Goal: Information Seeking & Learning: Learn about a topic

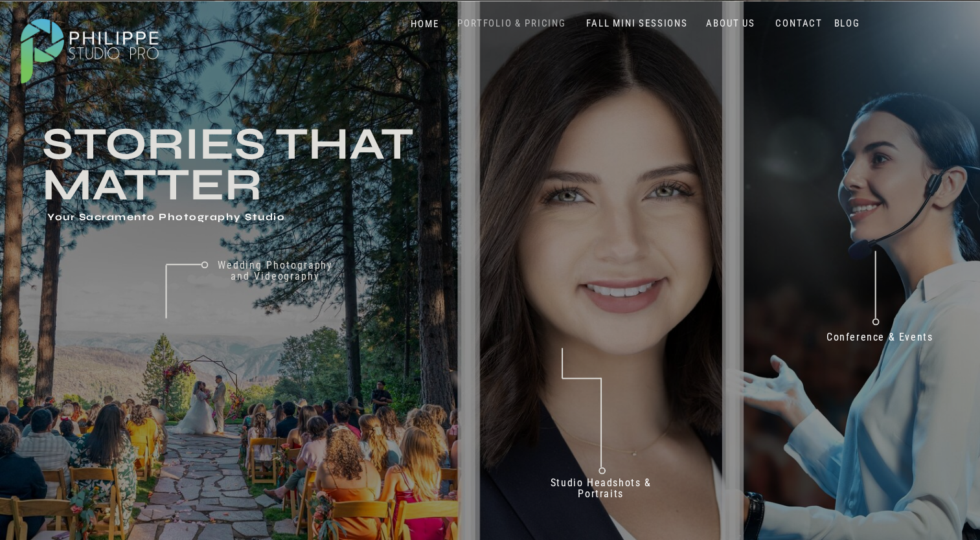
click at [537, 21] on nav "PORTFOLIO & PRICING" at bounding box center [512, 23] width 119 height 12
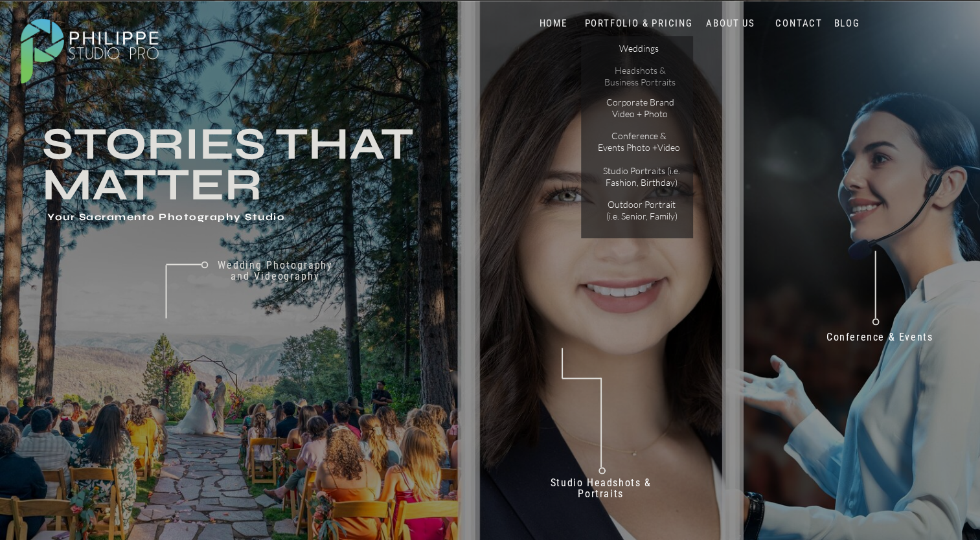
click at [641, 69] on p "Headshots & Business Portraits" at bounding box center [640, 76] width 73 height 23
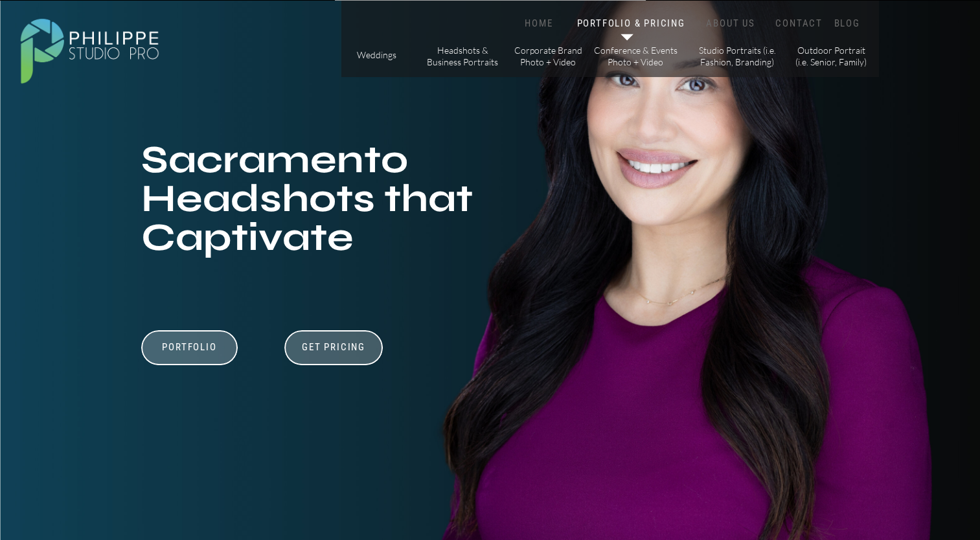
scroll to position [93, 0]
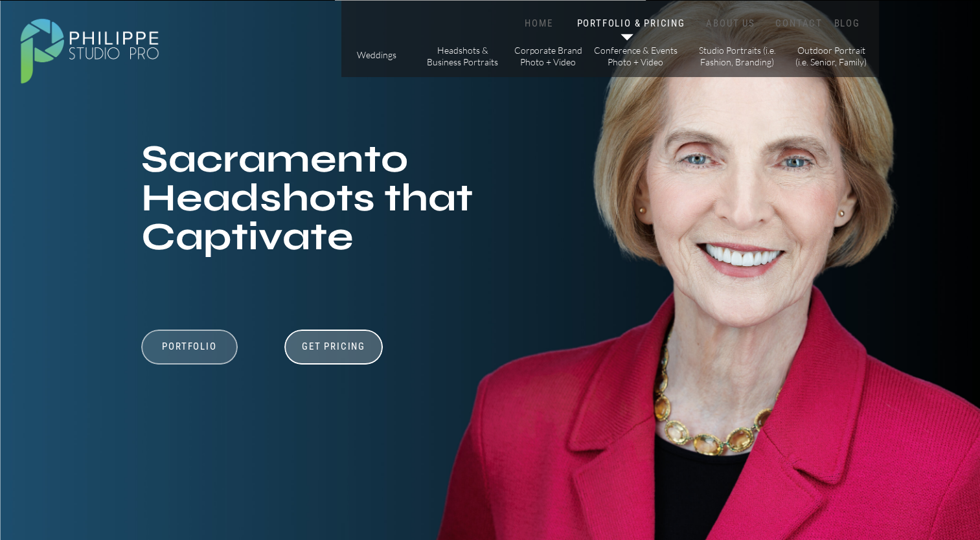
click at [207, 338] on div at bounding box center [189, 347] width 97 height 35
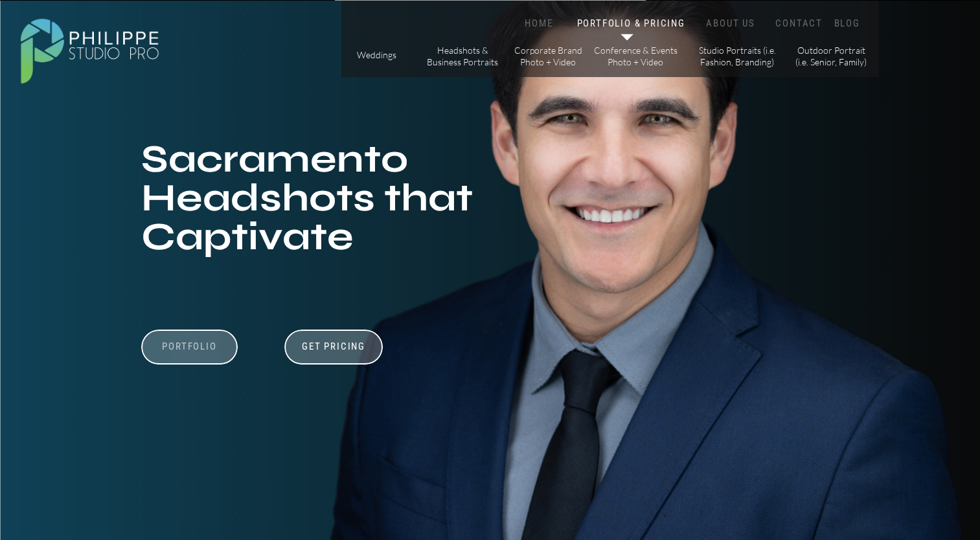
click at [207, 353] on h3 "Portfolio" at bounding box center [189, 353] width 89 height 25
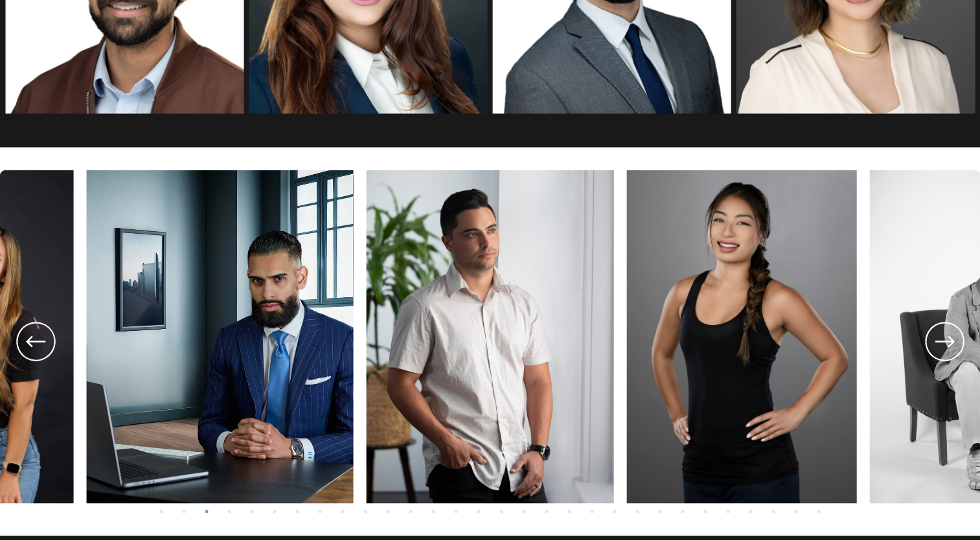
scroll to position [2254, 0]
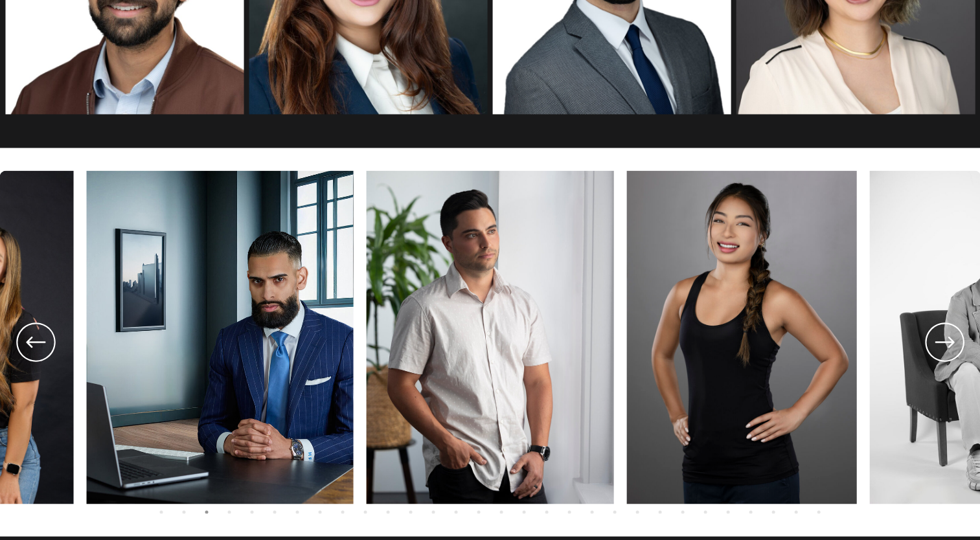
click at [948, 338] on icon at bounding box center [944, 341] width 19 height 11
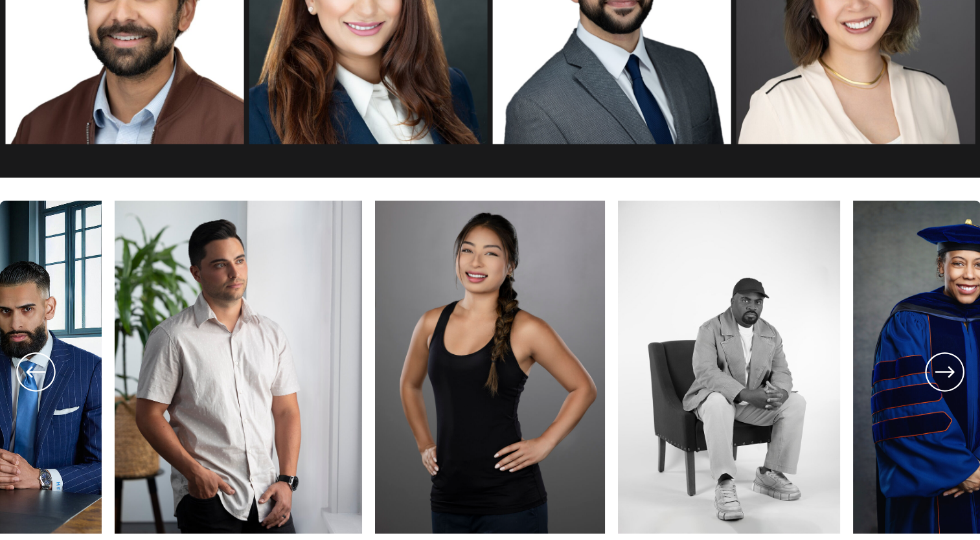
scroll to position [2225, 0]
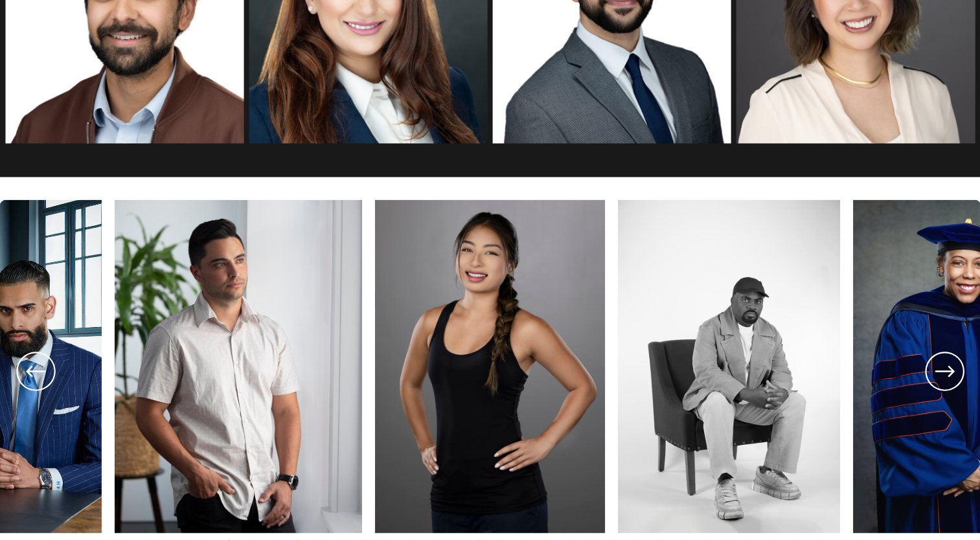
click at [36, 382] on icon at bounding box center [35, 371] width 47 height 48
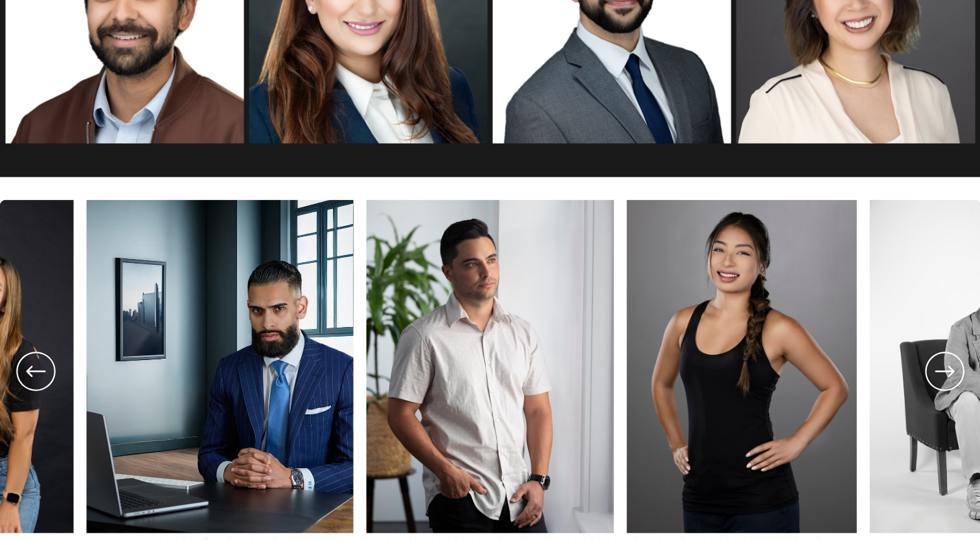
click at [36, 382] on icon at bounding box center [35, 371] width 47 height 48
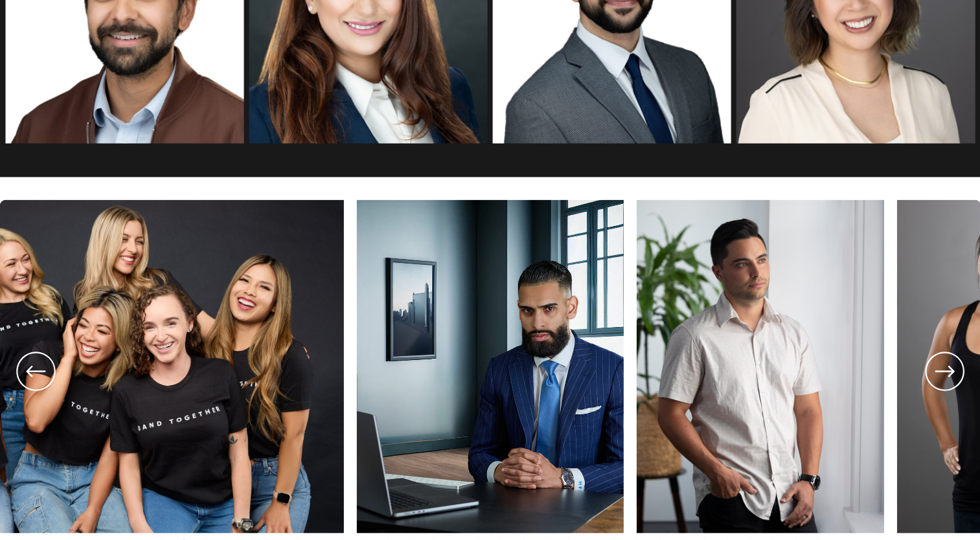
click at [36, 382] on icon at bounding box center [35, 371] width 47 height 48
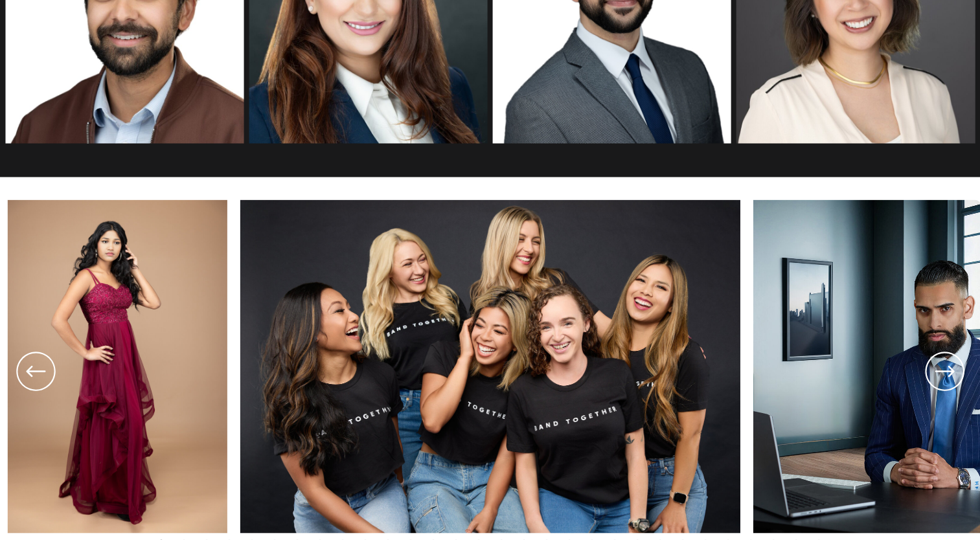
click at [34, 369] on icon at bounding box center [35, 371] width 47 height 48
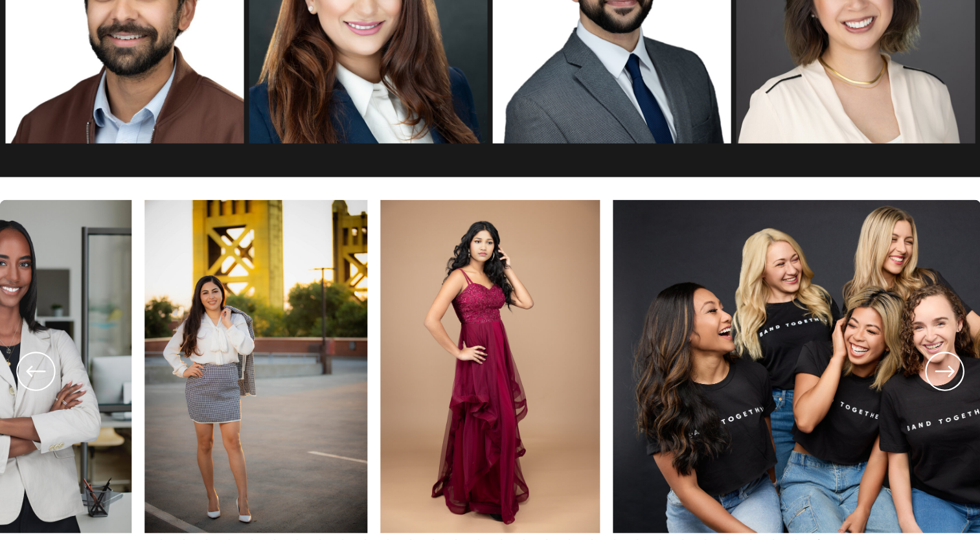
click at [941, 365] on icon at bounding box center [944, 371] width 47 height 48
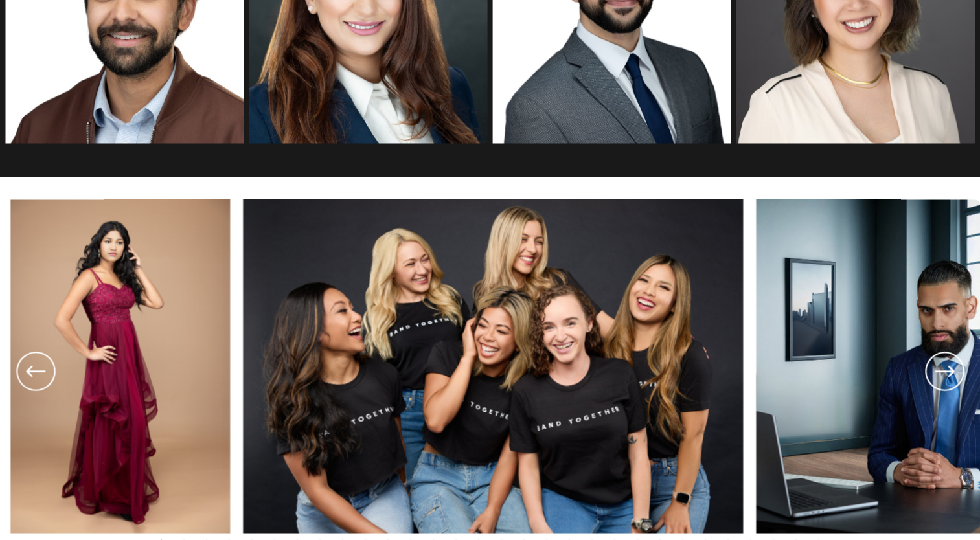
click at [941, 365] on icon at bounding box center [944, 371] width 47 height 48
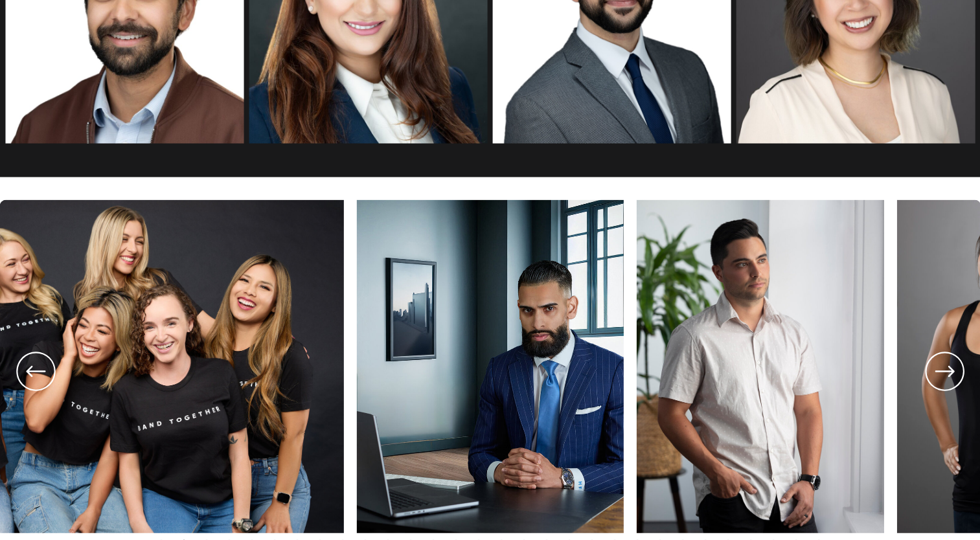
click at [941, 365] on icon at bounding box center [944, 371] width 47 height 48
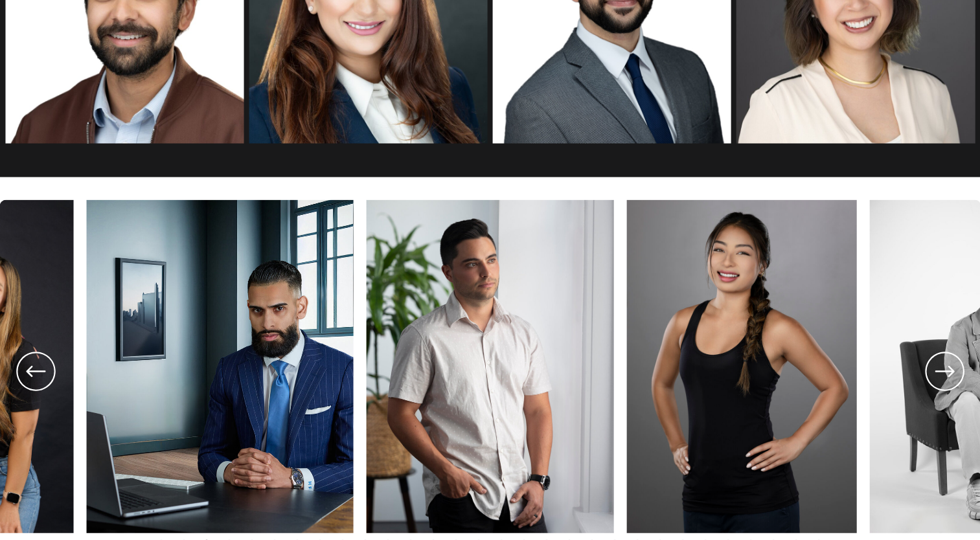
click at [941, 365] on icon at bounding box center [944, 371] width 47 height 48
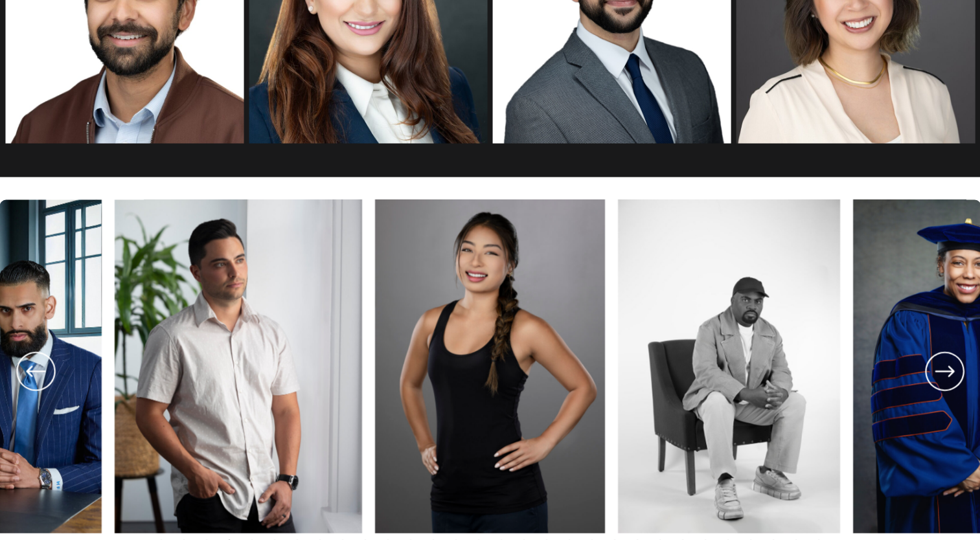
click at [941, 365] on icon at bounding box center [944, 371] width 47 height 48
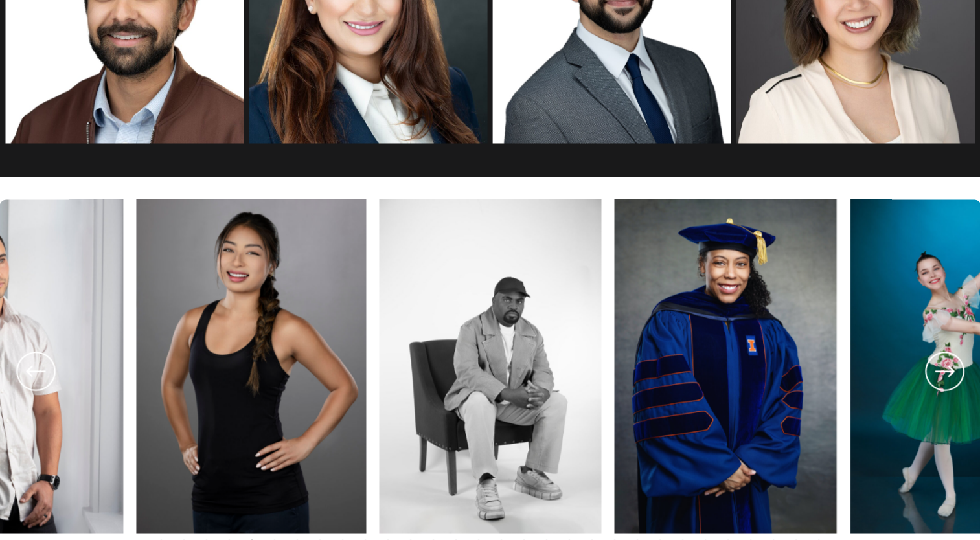
click at [941, 365] on icon at bounding box center [944, 371] width 47 height 48
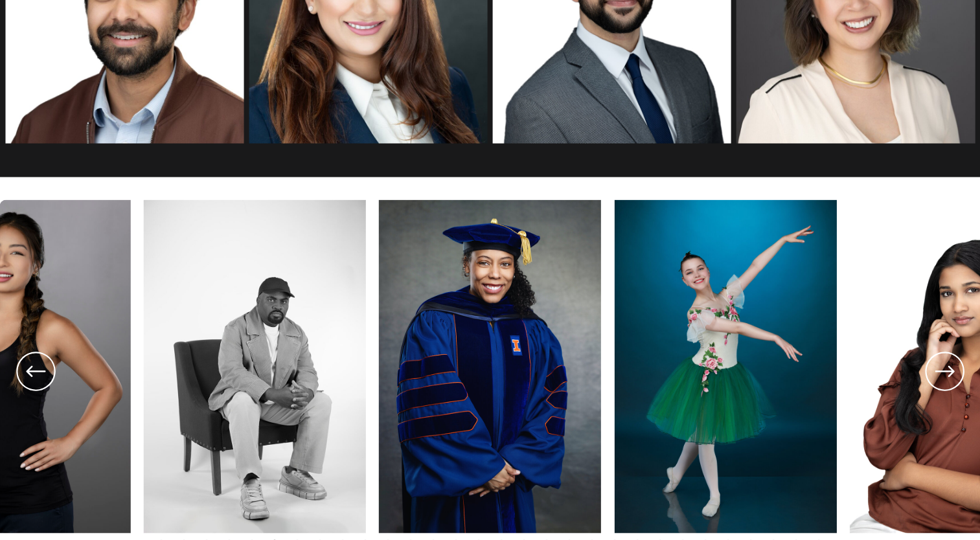
click at [941, 365] on icon at bounding box center [944, 371] width 47 height 48
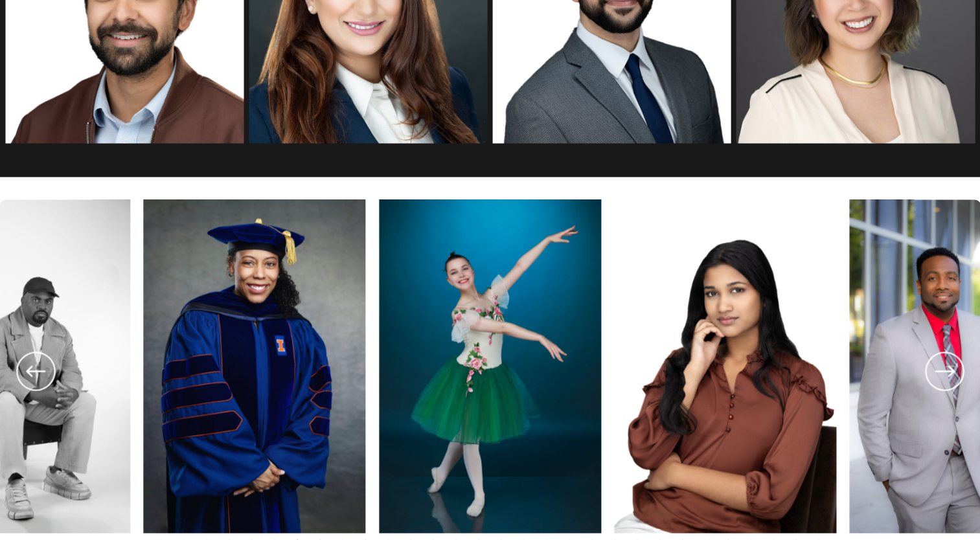
click at [941, 365] on icon at bounding box center [944, 371] width 47 height 48
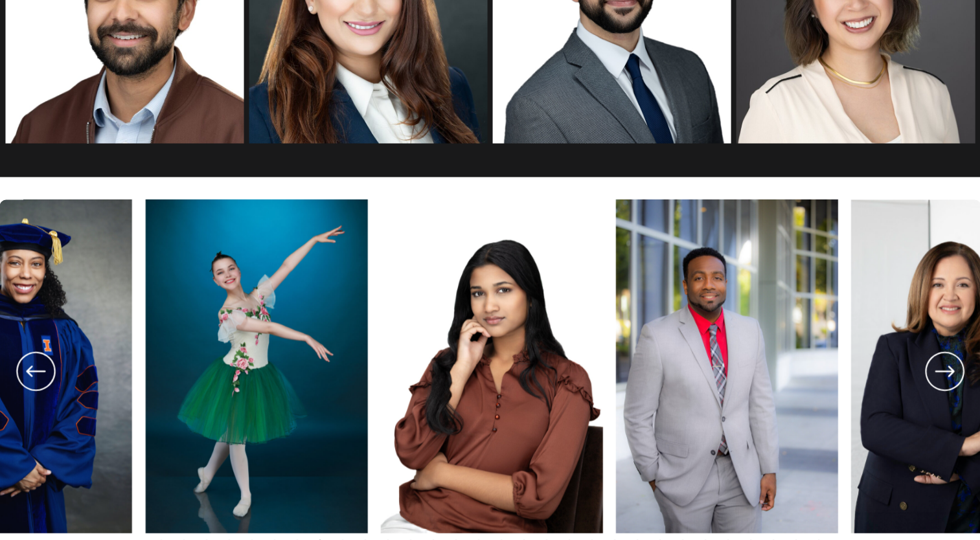
click at [941, 365] on icon at bounding box center [944, 371] width 47 height 48
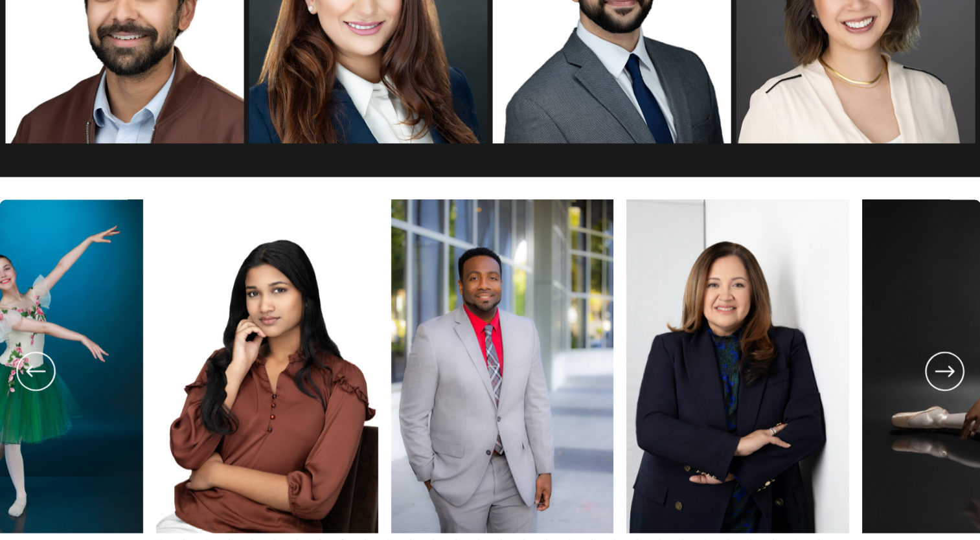
click at [941, 365] on icon at bounding box center [944, 371] width 47 height 48
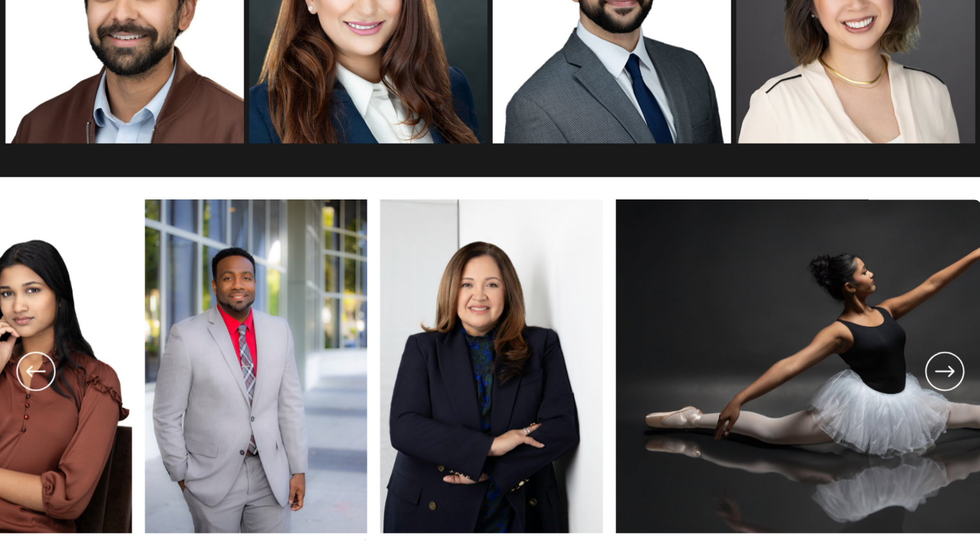
click at [941, 365] on icon at bounding box center [944, 371] width 47 height 48
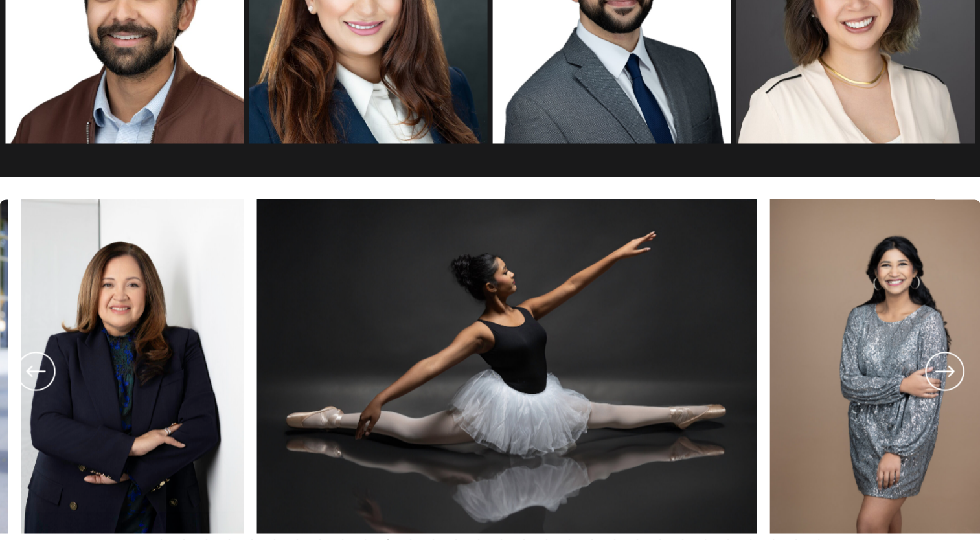
click at [941, 365] on icon at bounding box center [944, 371] width 47 height 48
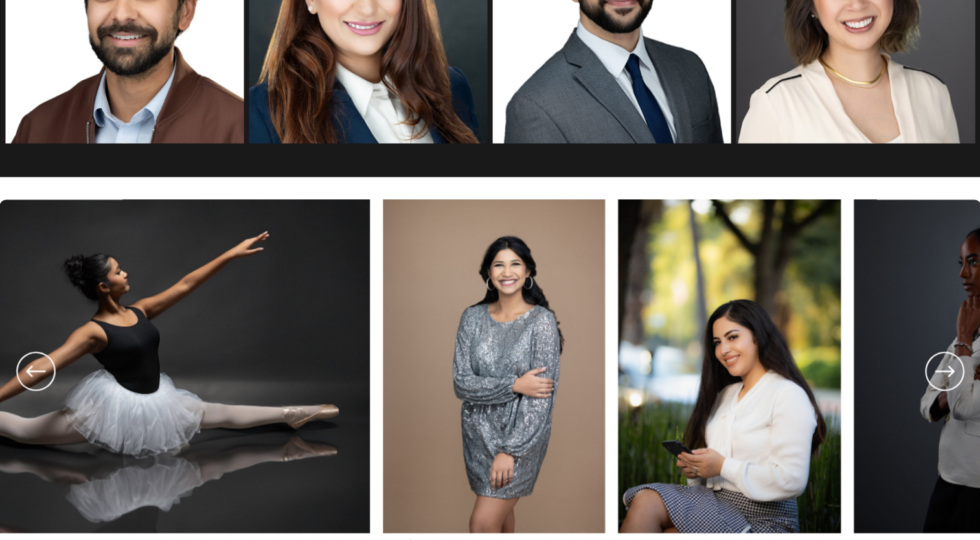
click at [941, 365] on icon at bounding box center [944, 371] width 47 height 48
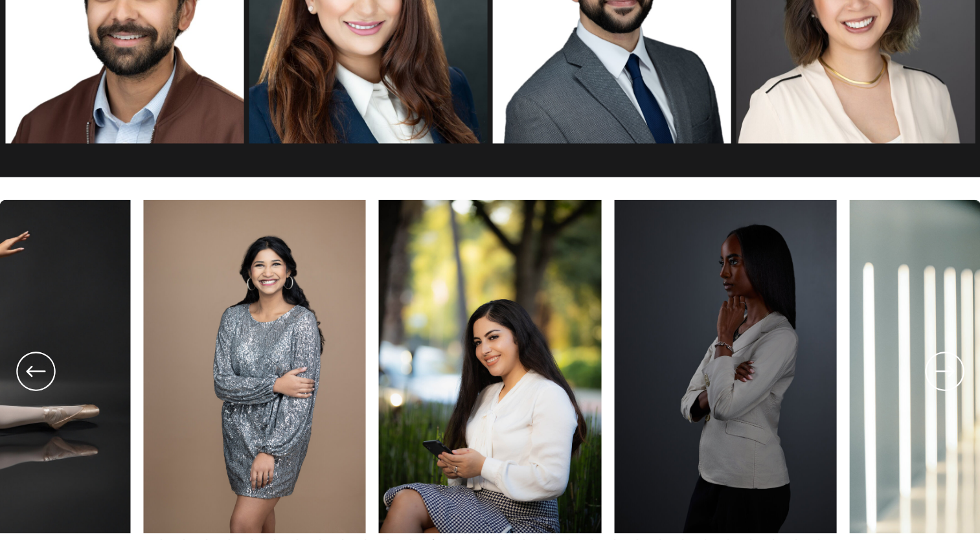
click at [941, 365] on icon at bounding box center [944, 371] width 47 height 48
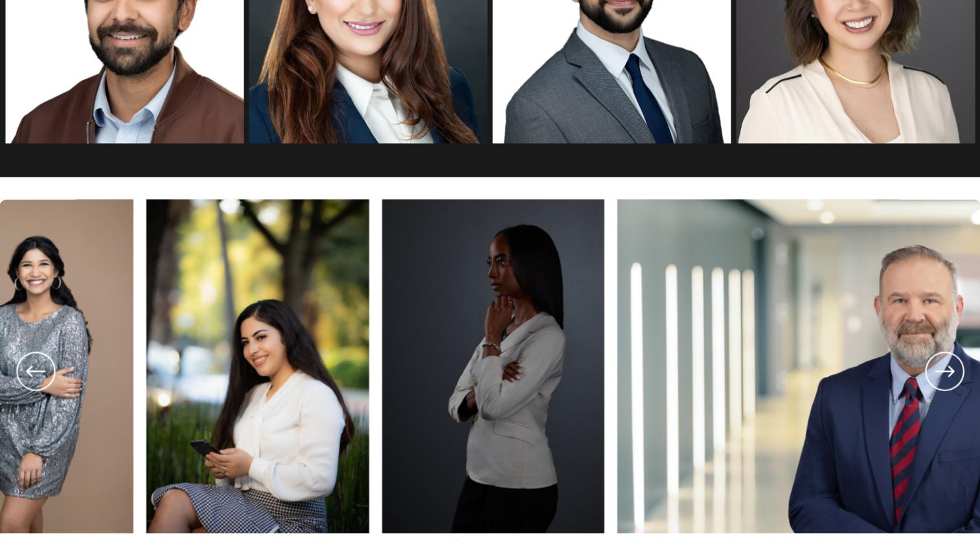
click at [941, 365] on icon at bounding box center [944, 371] width 47 height 48
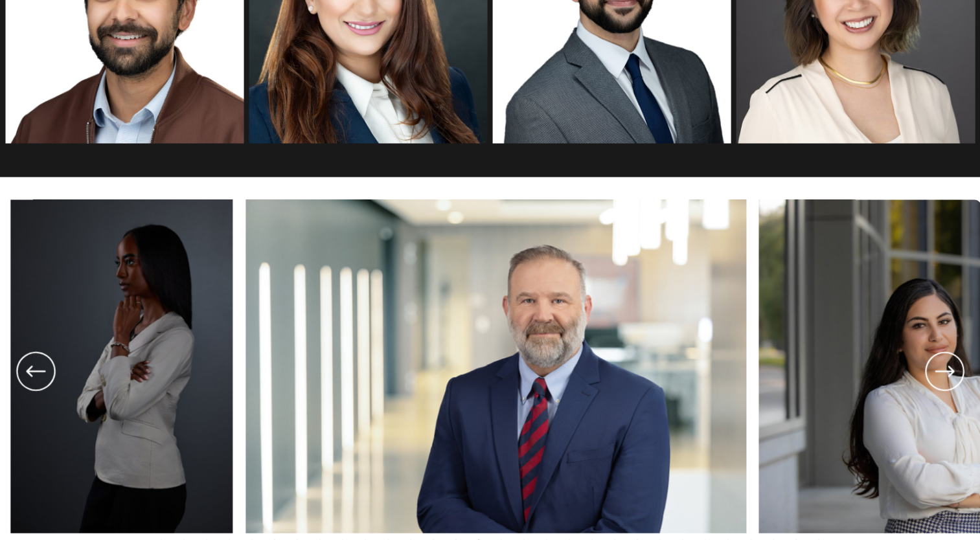
click at [941, 365] on icon at bounding box center [944, 371] width 47 height 48
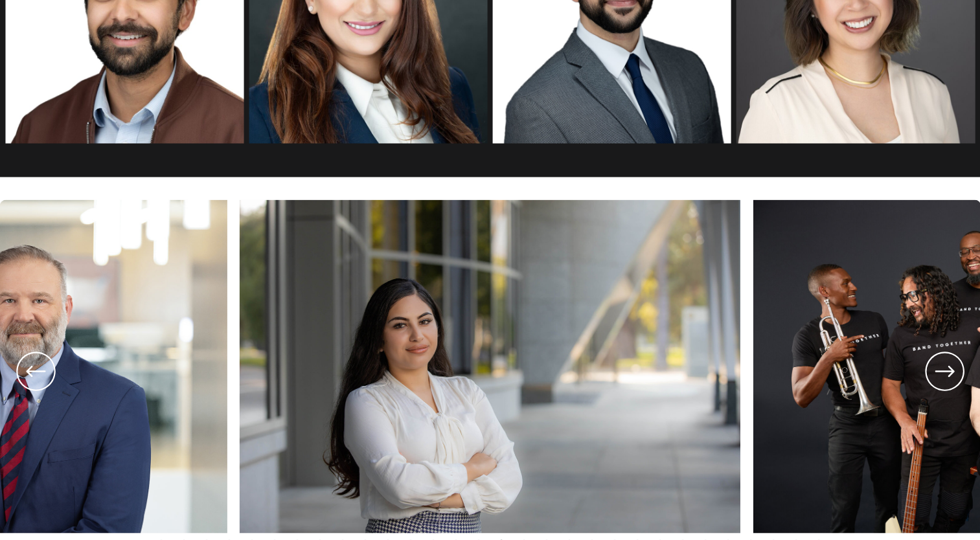
click at [941, 365] on icon at bounding box center [944, 371] width 47 height 48
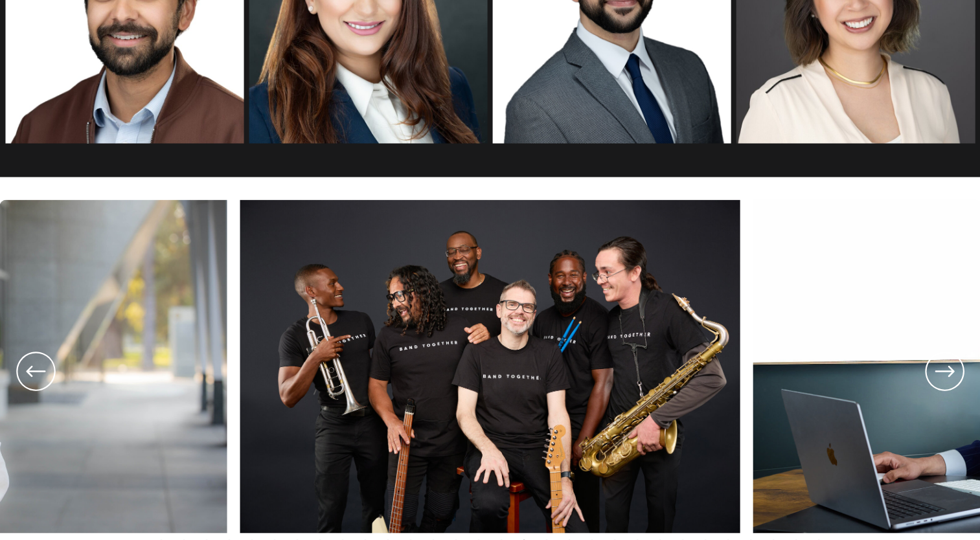
click at [941, 365] on icon at bounding box center [944, 371] width 47 height 48
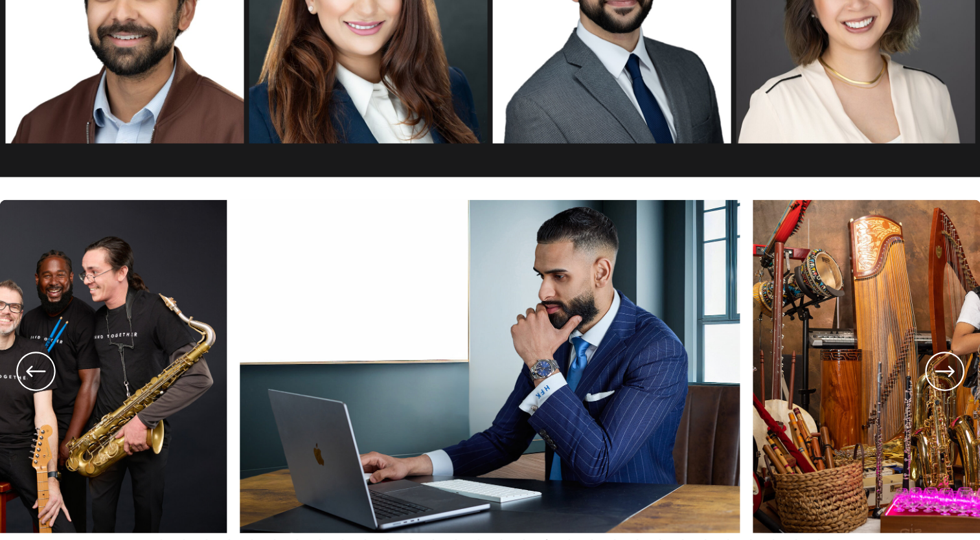
click at [941, 365] on icon at bounding box center [944, 371] width 47 height 48
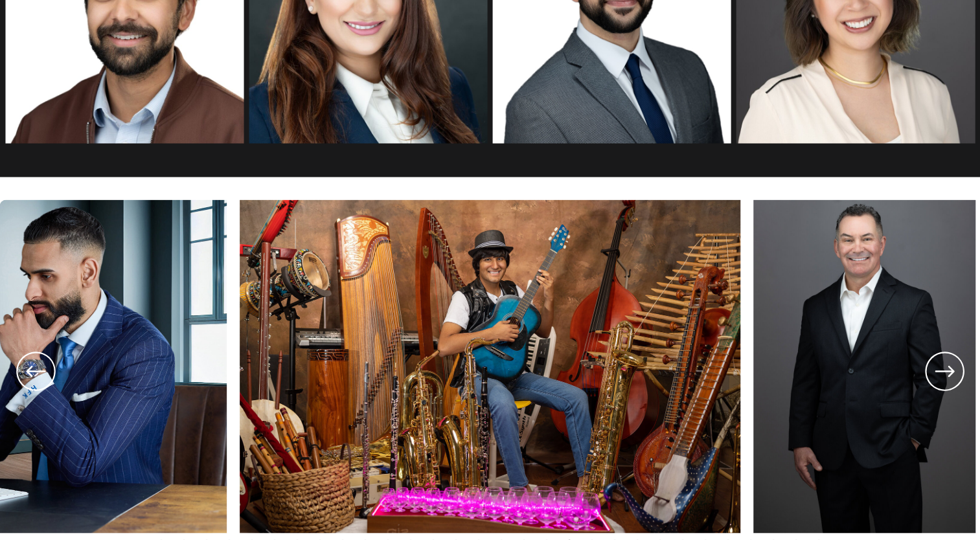
click at [941, 365] on icon at bounding box center [944, 371] width 47 height 48
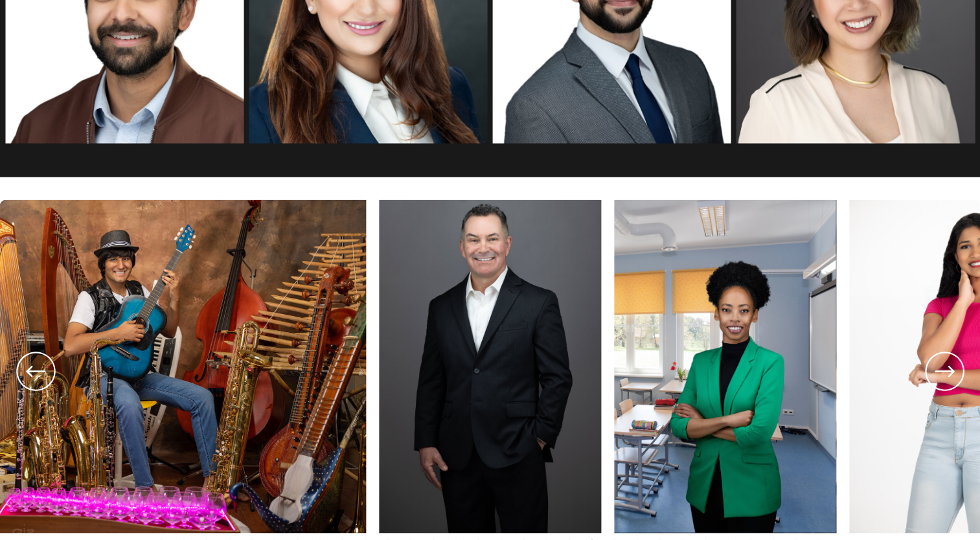
click at [941, 365] on icon at bounding box center [944, 371] width 47 height 48
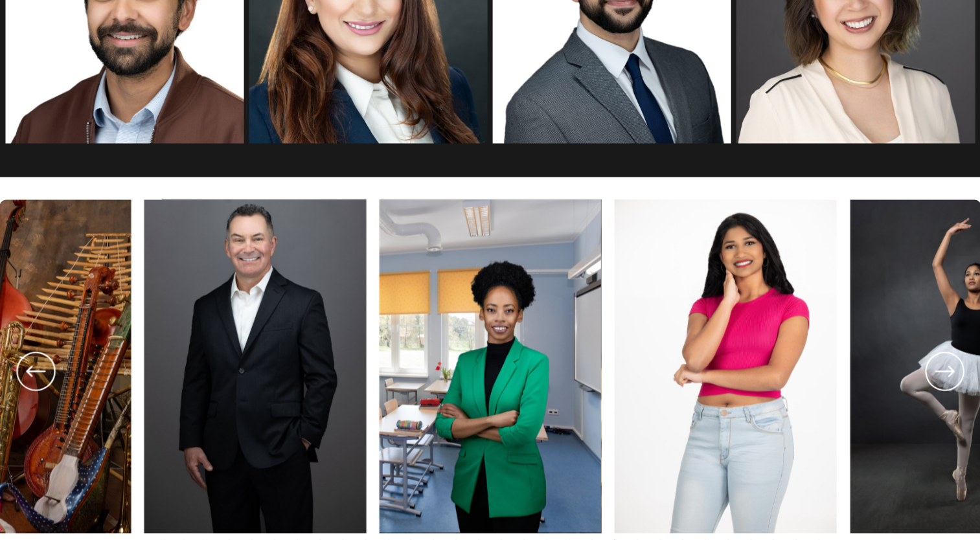
click at [941, 365] on icon at bounding box center [944, 371] width 47 height 48
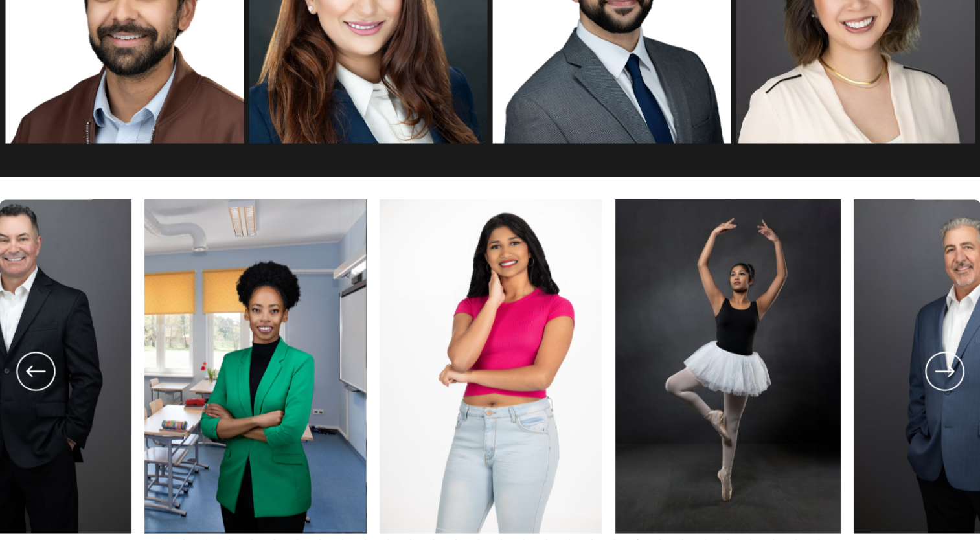
click at [941, 365] on icon at bounding box center [944, 371] width 47 height 48
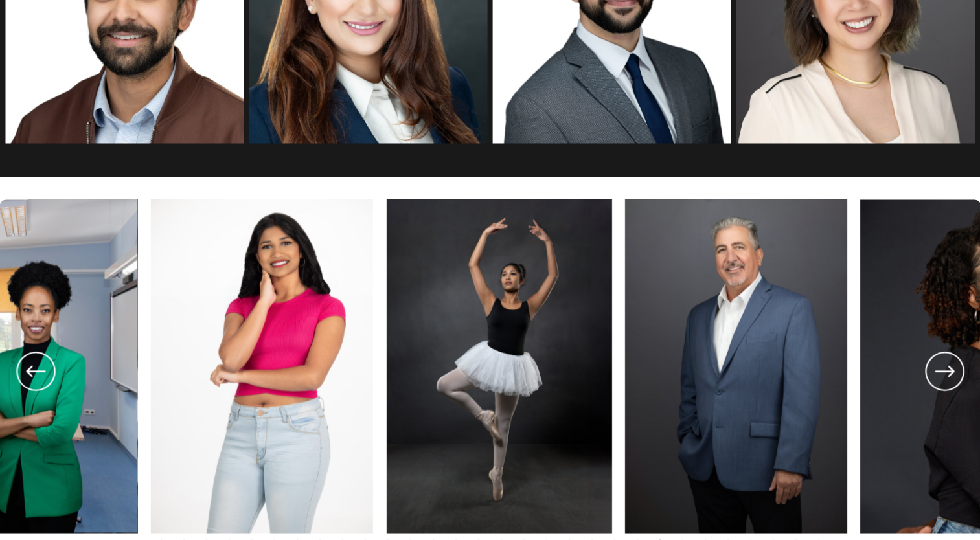
click at [941, 365] on icon at bounding box center [944, 371] width 47 height 48
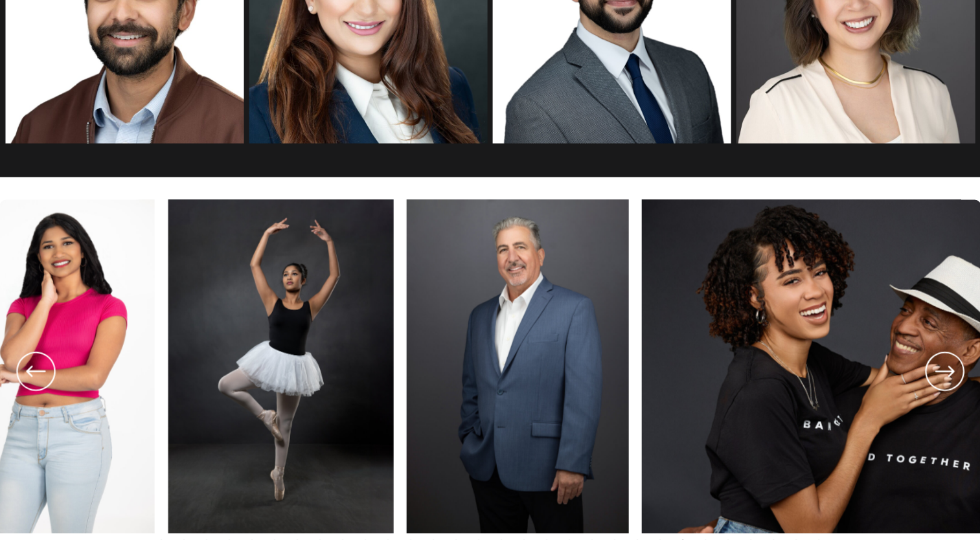
click at [941, 365] on icon at bounding box center [944, 371] width 47 height 48
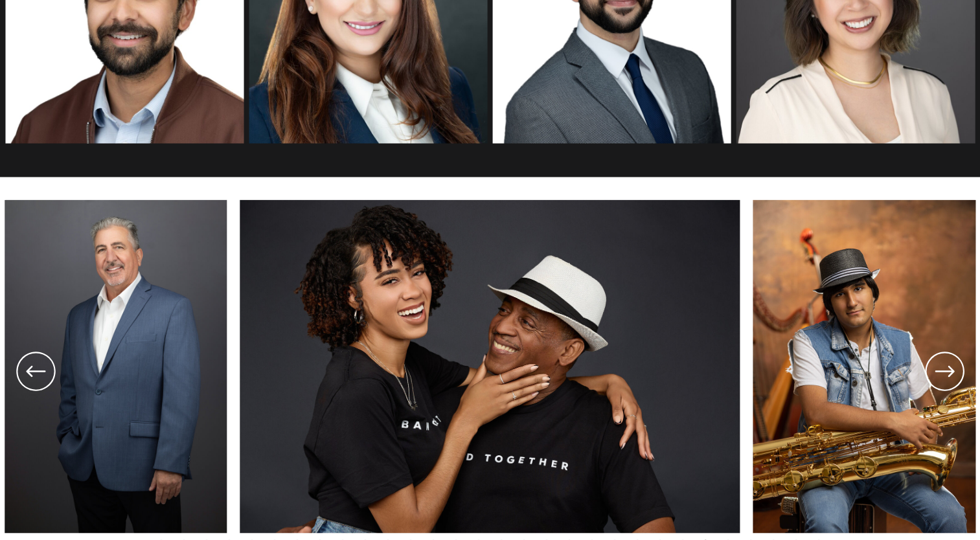
click at [941, 365] on icon at bounding box center [944, 371] width 47 height 48
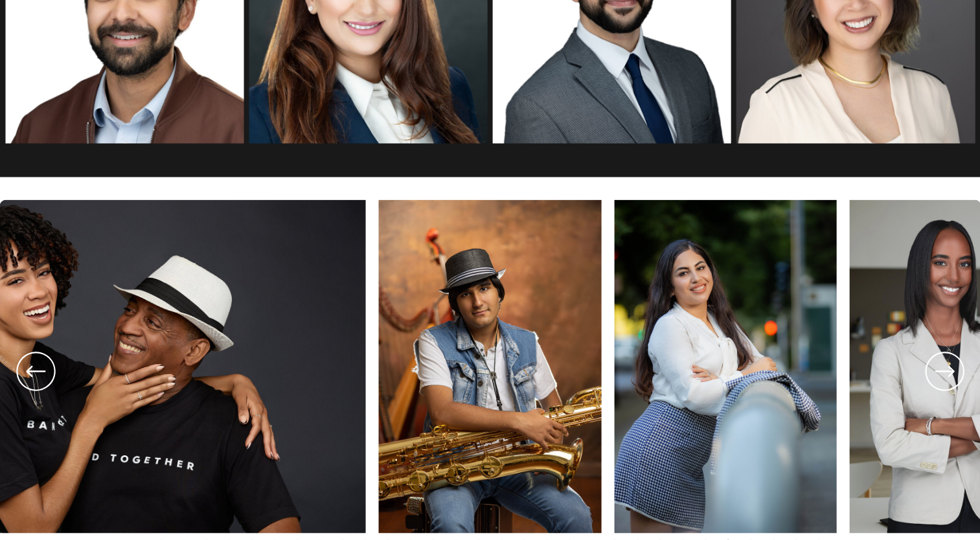
click at [941, 365] on icon at bounding box center [944, 371] width 47 height 48
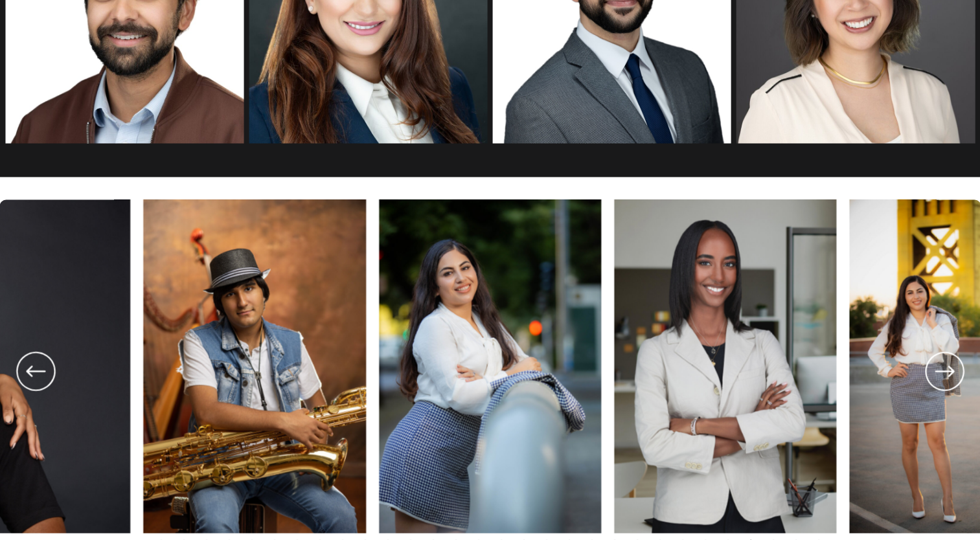
click at [941, 365] on icon at bounding box center [944, 371] width 47 height 48
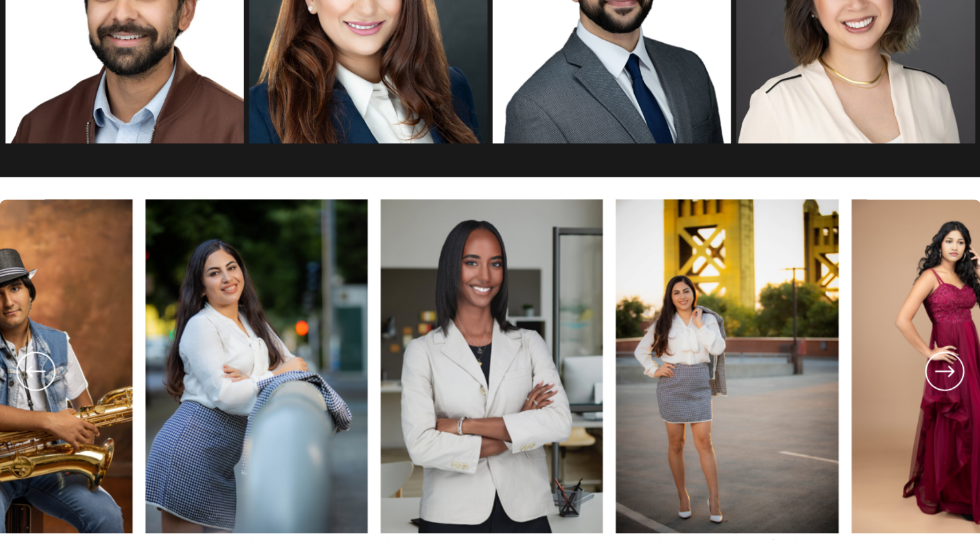
click at [941, 365] on icon at bounding box center [944, 371] width 47 height 48
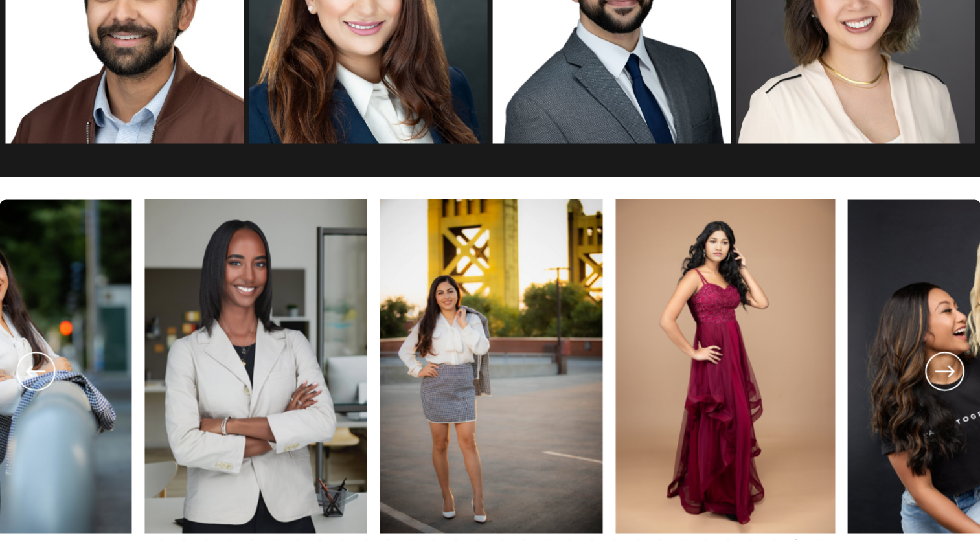
click at [941, 365] on icon at bounding box center [944, 371] width 47 height 48
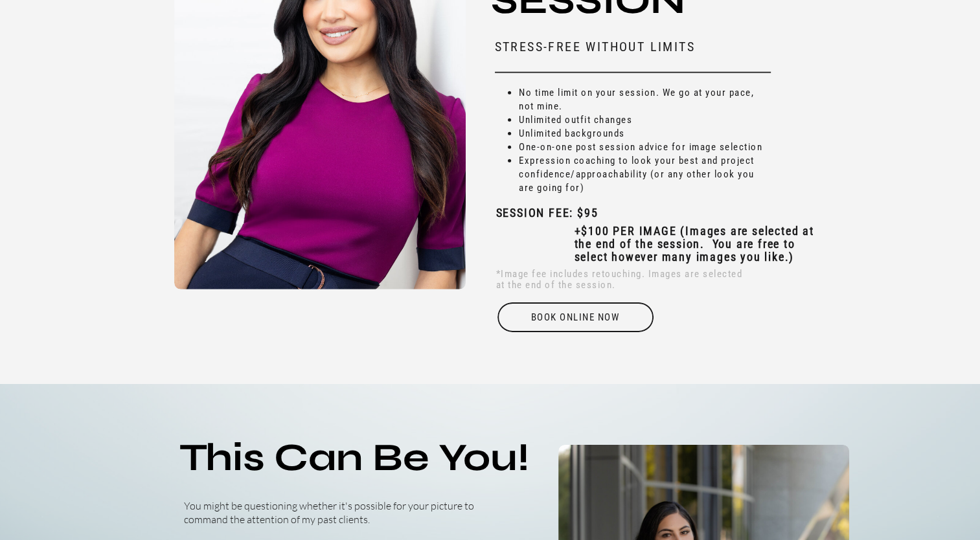
scroll to position [3988, 0]
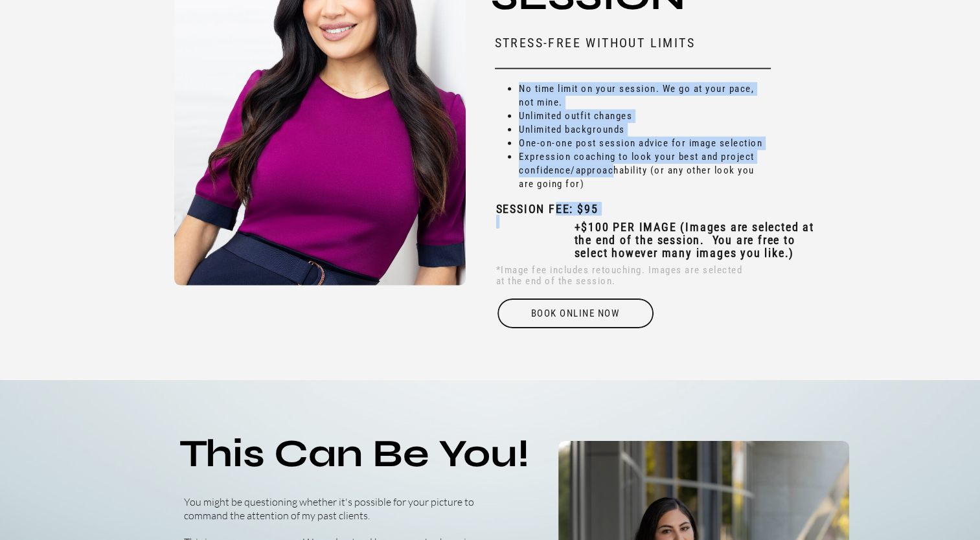
drag, startPoint x: 555, startPoint y: 205, endPoint x: 613, endPoint y: 174, distance: 67.0
click at [613, 174] on div "Individual Headshots *Image fee includes retouching. Images are selected at the…" at bounding box center [490, 48] width 777 height 665
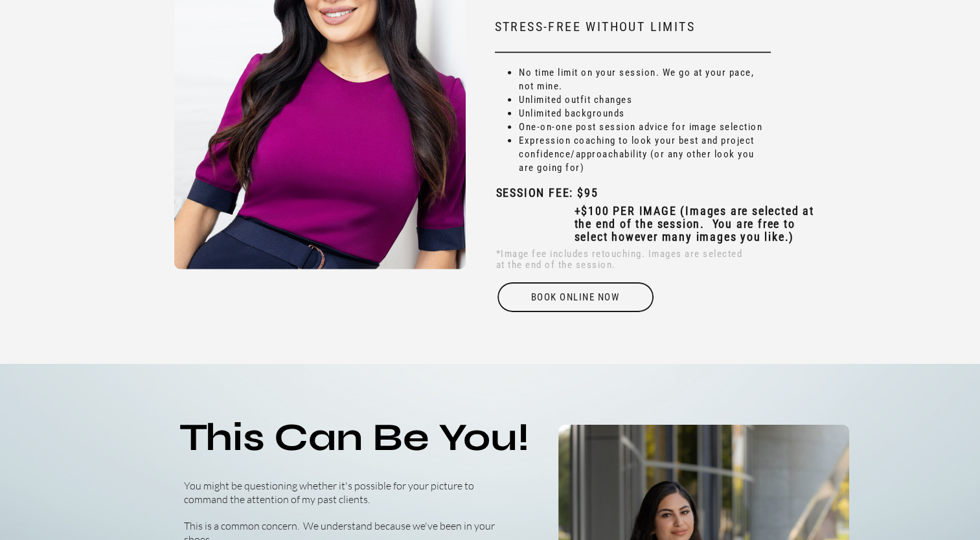
scroll to position [4004, 0]
